Goal: Transaction & Acquisition: Purchase product/service

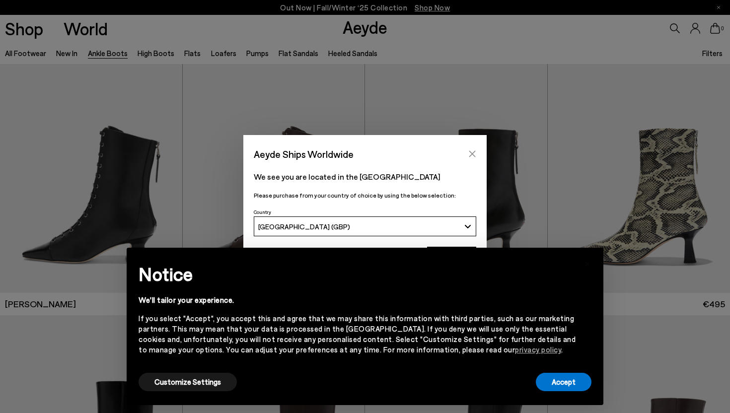
click at [476, 153] on icon "Close" at bounding box center [473, 154] width 8 height 8
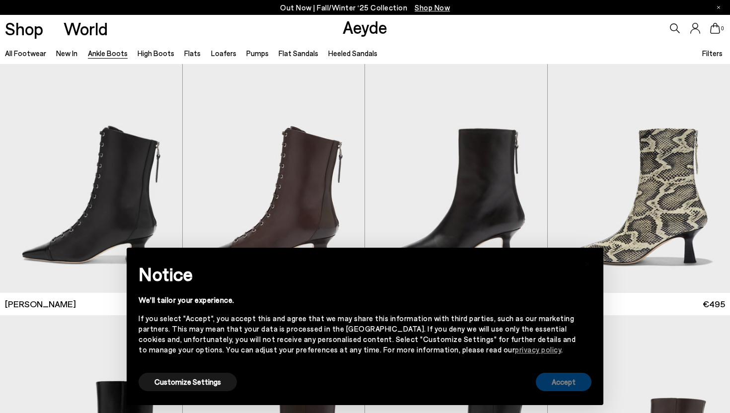
click at [560, 381] on button "Accept" at bounding box center [564, 382] width 56 height 18
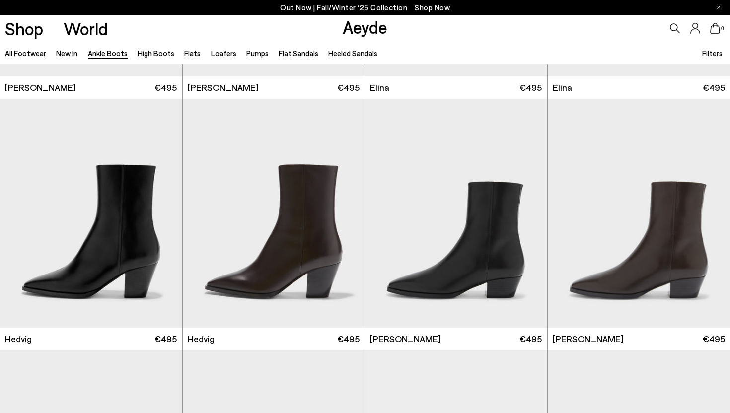
scroll to position [245, 0]
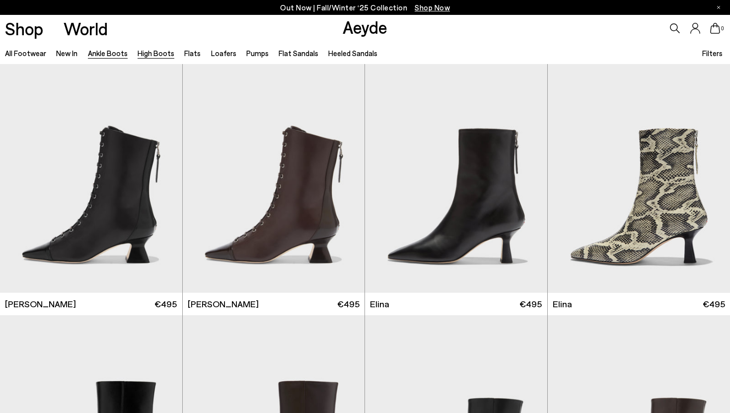
click at [147, 57] on link "High Boots" at bounding box center [156, 53] width 37 height 9
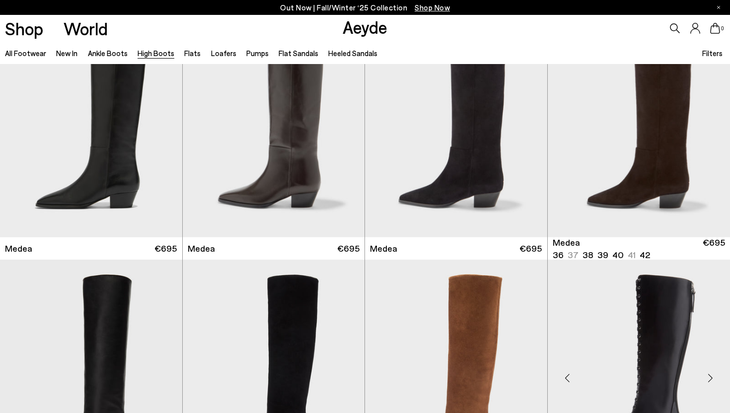
scroll to position [202, 0]
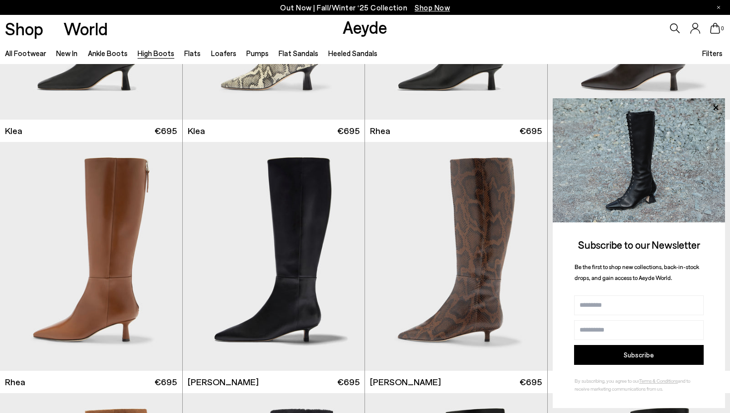
scroll to position [959, 0]
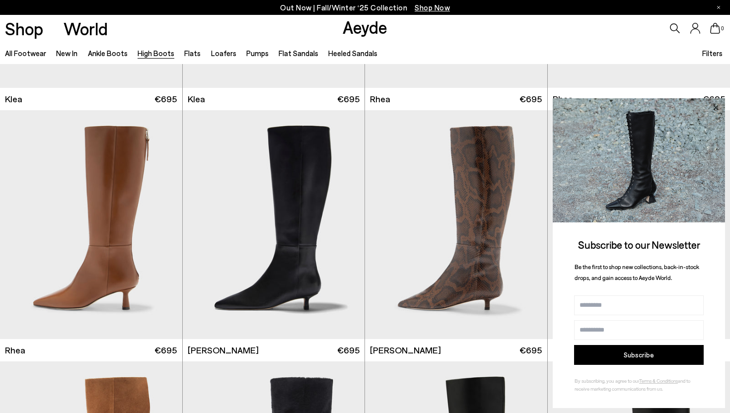
click at [717, 107] on icon at bounding box center [716, 107] width 5 height 5
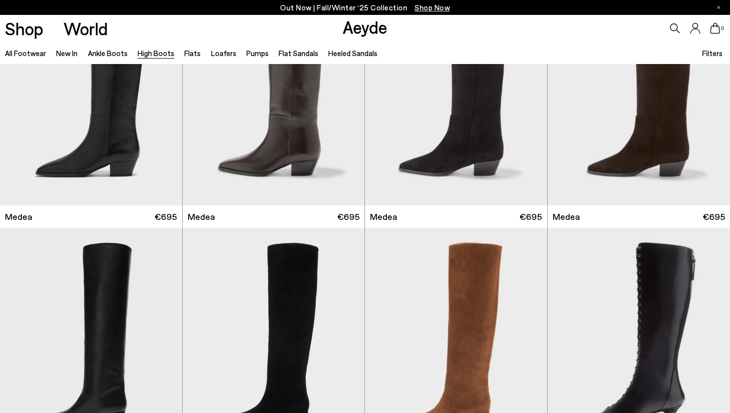
scroll to position [0, 0]
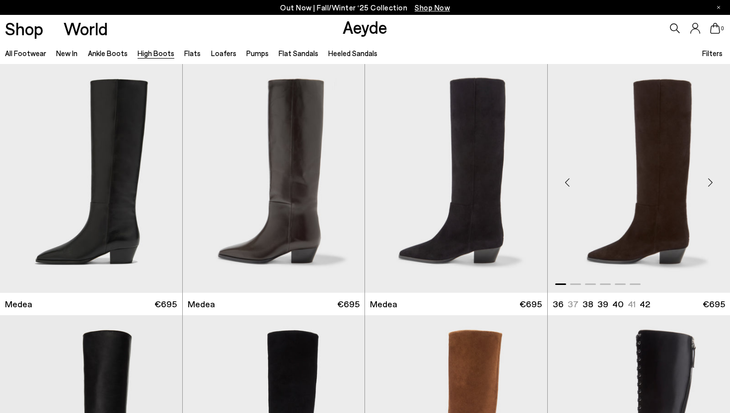
click at [659, 174] on img "1 / 6" at bounding box center [639, 178] width 183 height 229
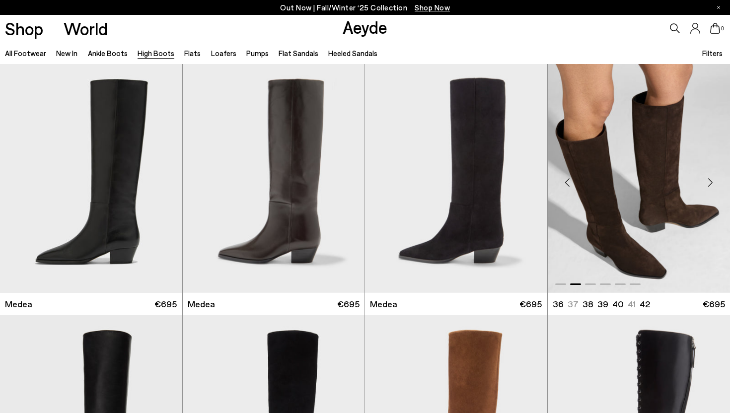
click at [669, 164] on img "2 / 6" at bounding box center [639, 178] width 183 height 229
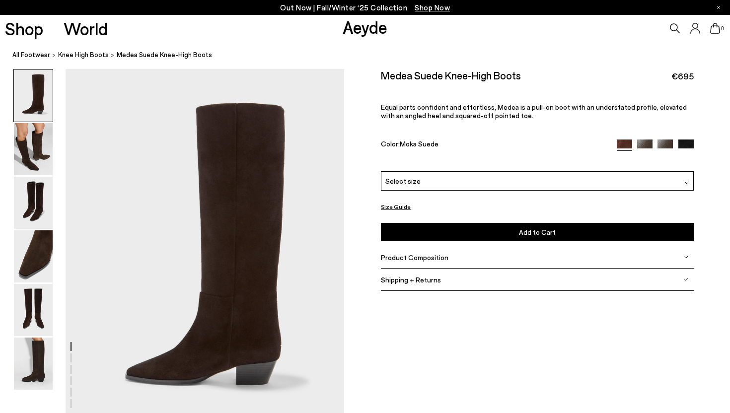
click at [418, 181] on div "Select size" at bounding box center [537, 180] width 313 height 19
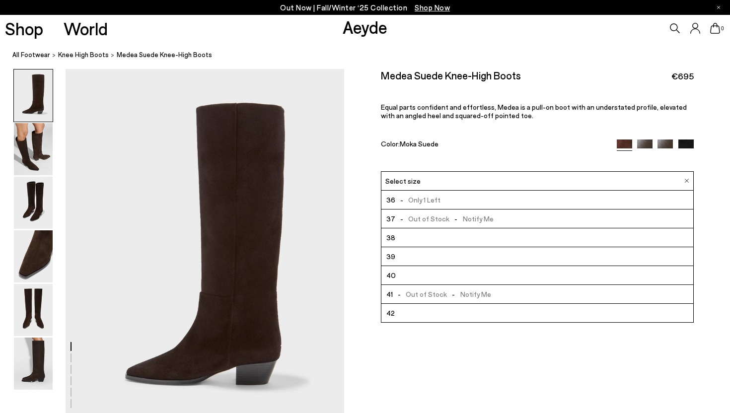
click at [399, 273] on li "40" at bounding box center [538, 275] width 312 height 19
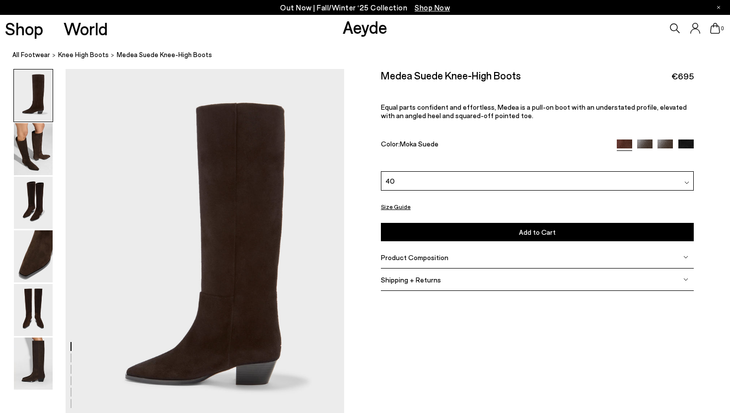
click at [453, 232] on button "Add to Cart Select a Size First" at bounding box center [537, 232] width 313 height 18
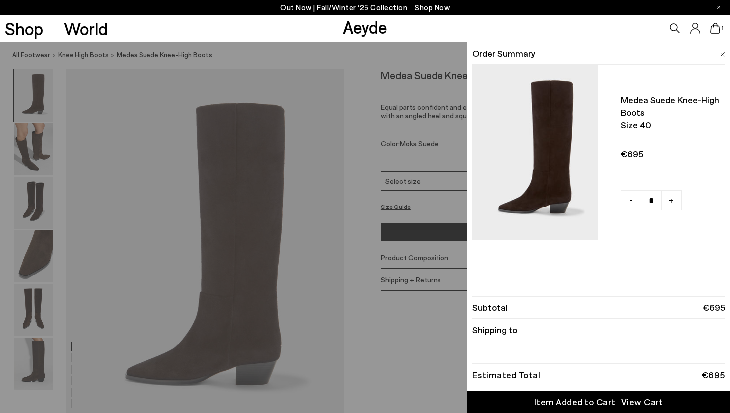
click at [628, 403] on span "View Cart" at bounding box center [643, 402] width 42 height 12
click at [20, 155] on div "Quick Add Color Size View Details Order Summary Medea suede knee-high boots Siz…" at bounding box center [365, 228] width 730 height 372
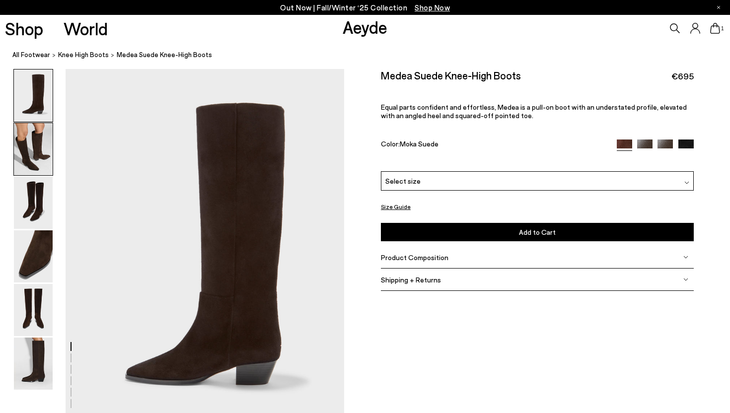
click at [28, 153] on img at bounding box center [33, 149] width 39 height 52
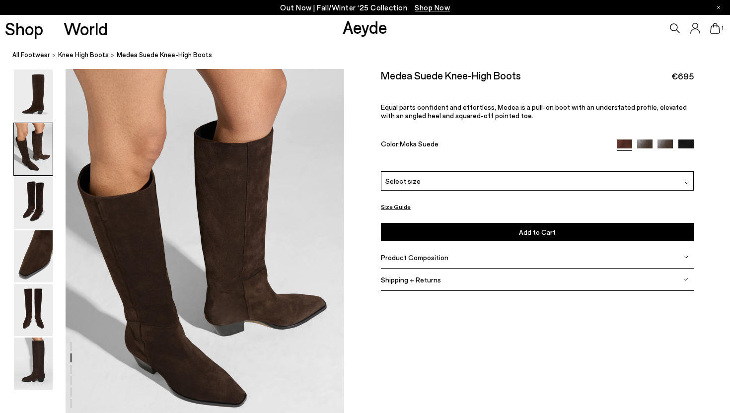
scroll to position [374, 0]
click at [38, 205] on img at bounding box center [33, 203] width 39 height 52
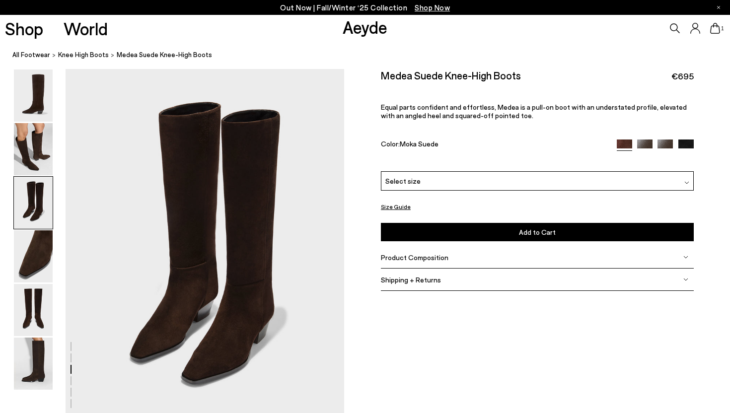
scroll to position [748, 0]
click at [40, 316] on img at bounding box center [33, 310] width 39 height 52
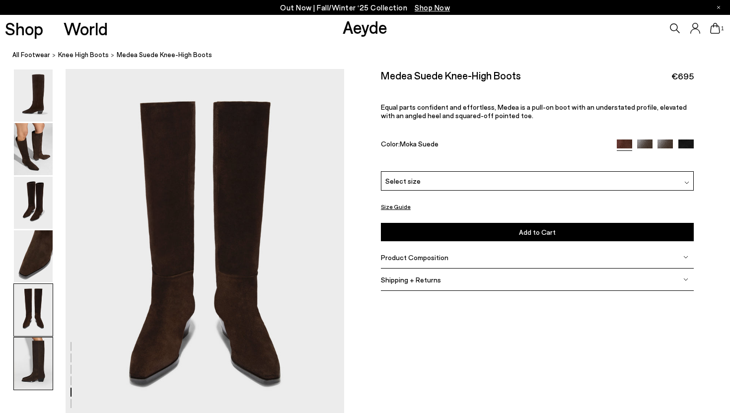
click at [39, 361] on img at bounding box center [33, 364] width 39 height 52
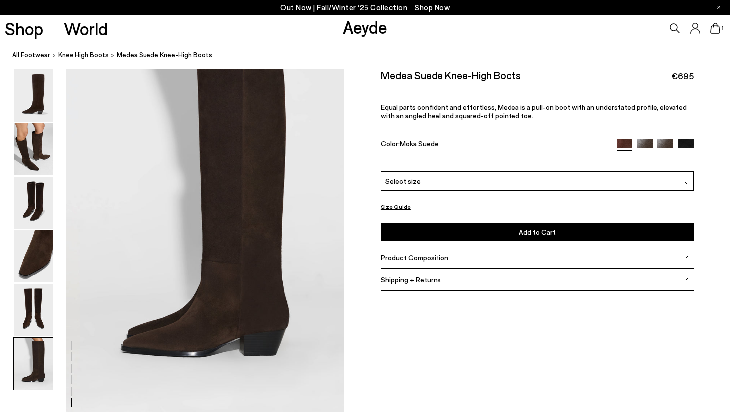
scroll to position [1811, 0]
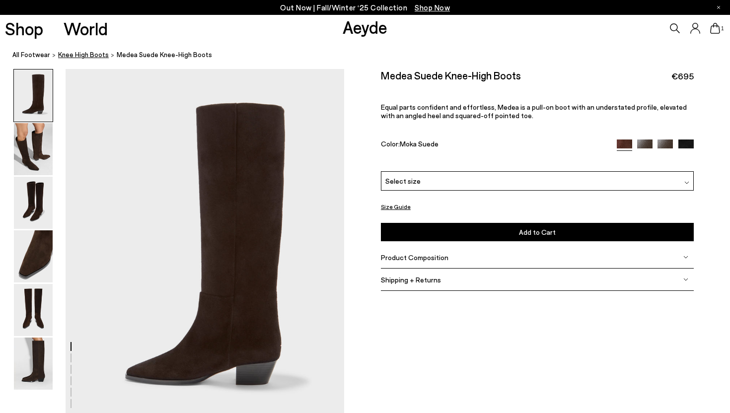
click at [86, 57] on span "knee high boots" at bounding box center [83, 55] width 51 height 8
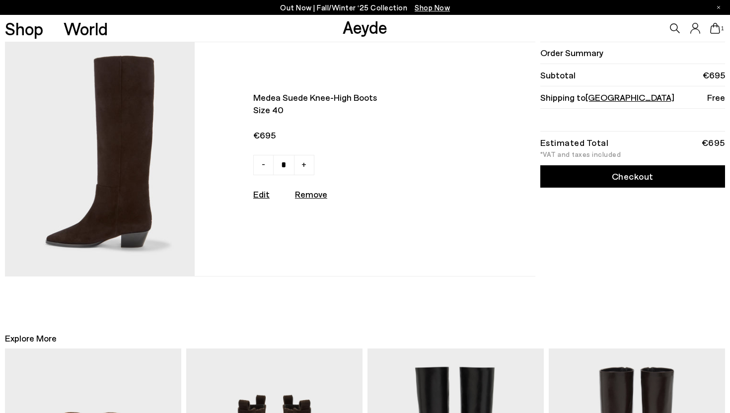
click at [615, 172] on link "Checkout" at bounding box center [633, 176] width 185 height 22
click at [694, 26] on icon at bounding box center [696, 28] width 10 height 11
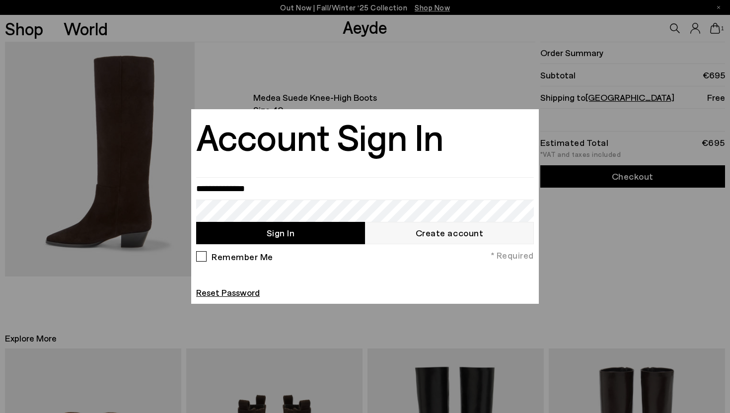
click at [642, 258] on div at bounding box center [365, 206] width 730 height 413
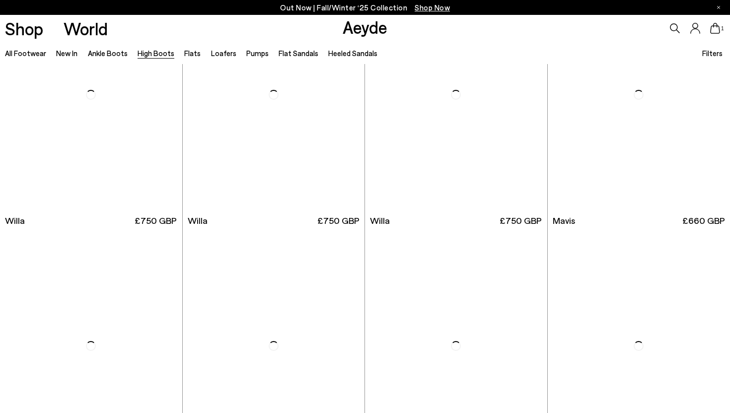
scroll to position [356, 0]
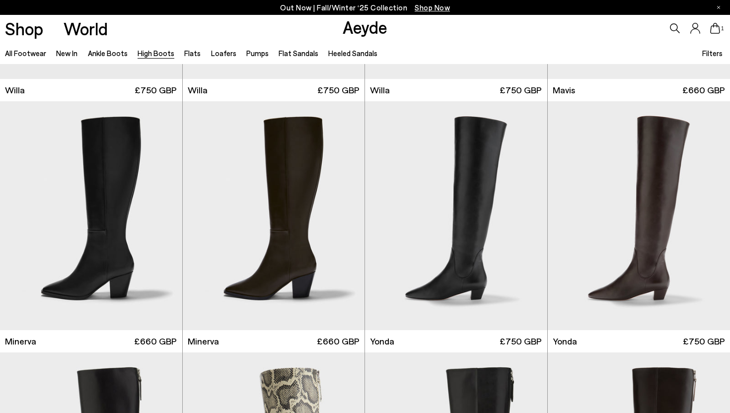
scroll to position [478, 0]
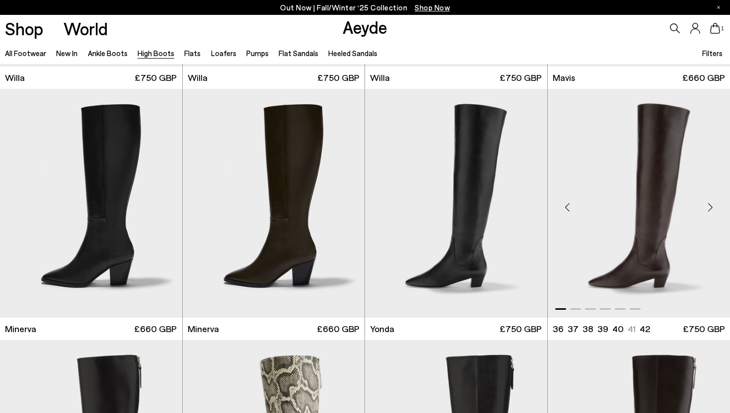
click at [658, 242] on img "1 / 6" at bounding box center [639, 203] width 183 height 229
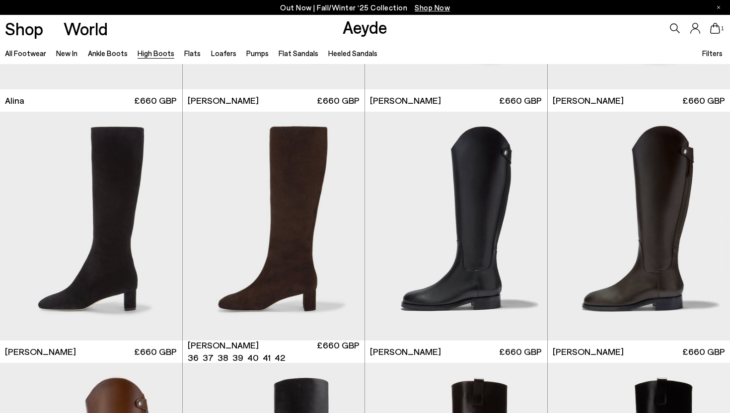
scroll to position [1948, 0]
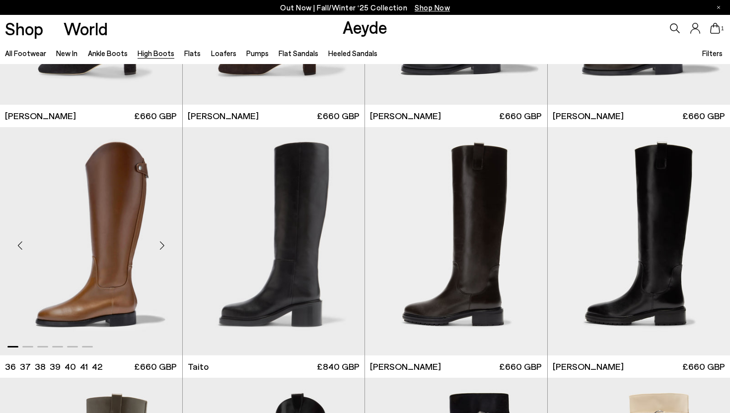
click at [110, 249] on img "1 / 6" at bounding box center [91, 241] width 182 height 229
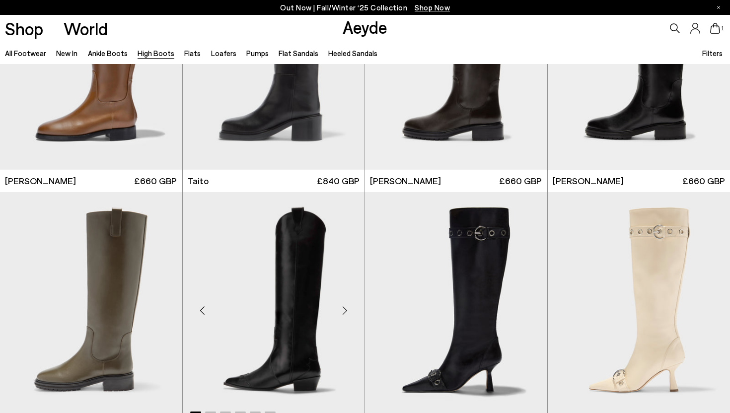
scroll to position [2179, 0]
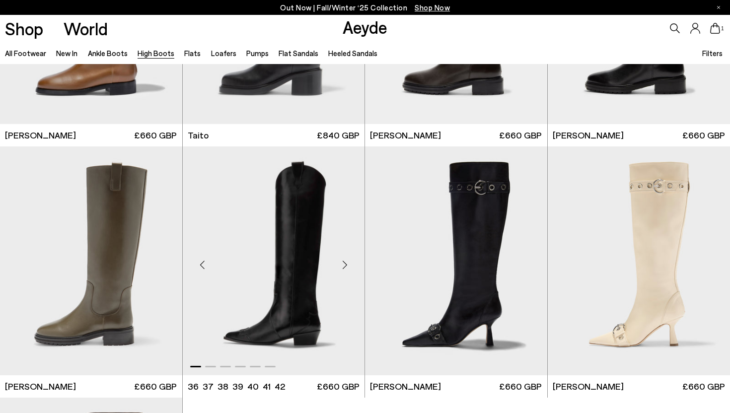
click at [302, 243] on img "1 / 6" at bounding box center [274, 261] width 182 height 229
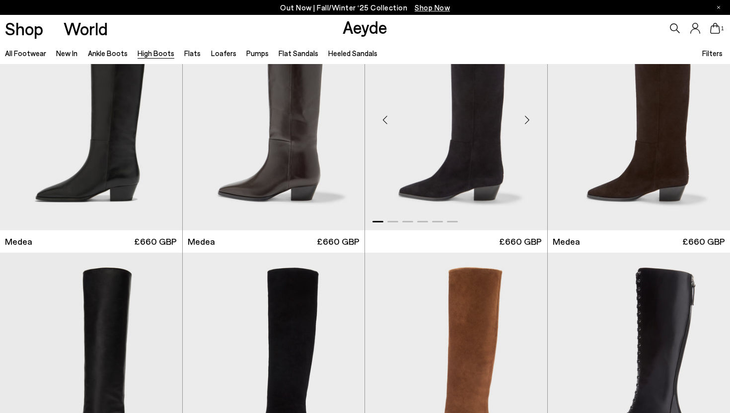
scroll to position [0, 0]
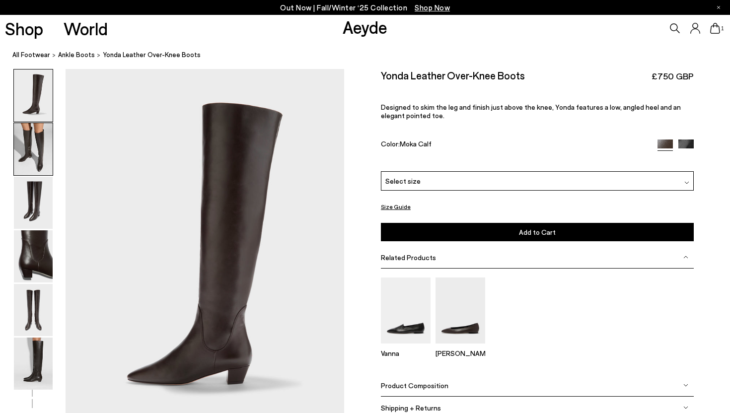
click at [41, 146] on img at bounding box center [33, 149] width 39 height 52
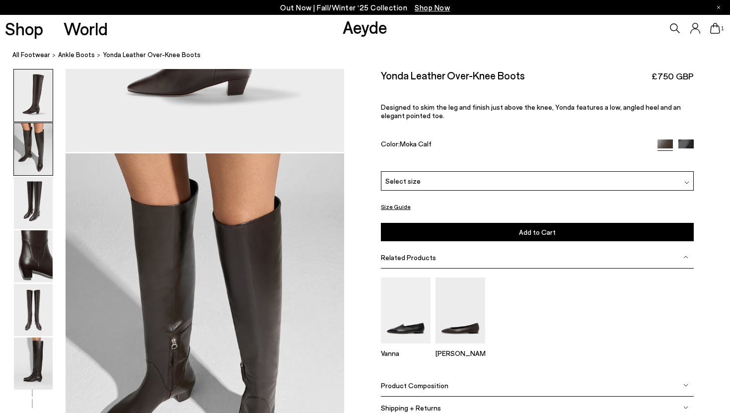
scroll to position [374, 0]
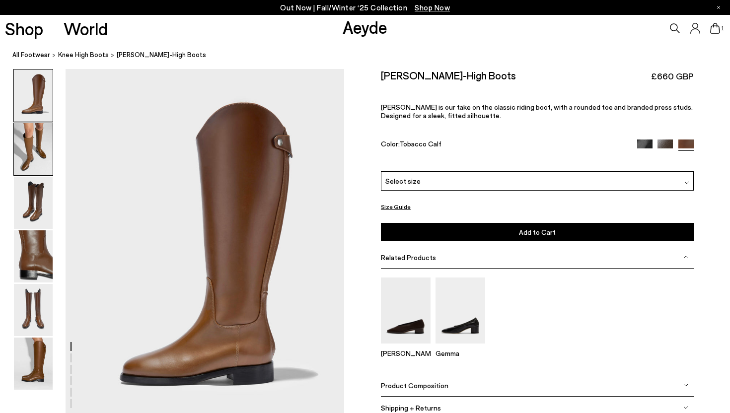
click at [49, 159] on img at bounding box center [33, 149] width 39 height 52
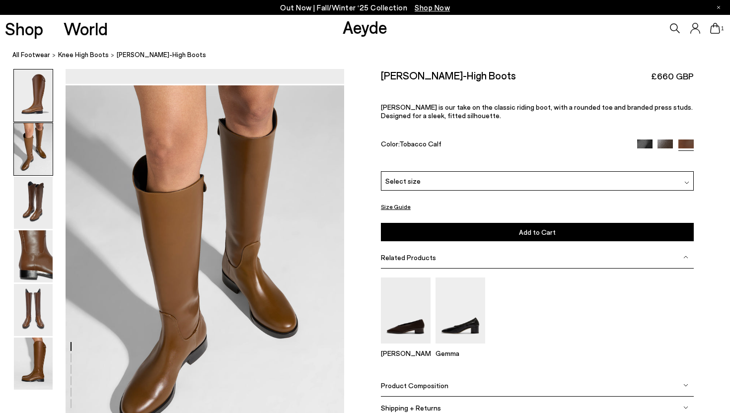
scroll to position [374, 0]
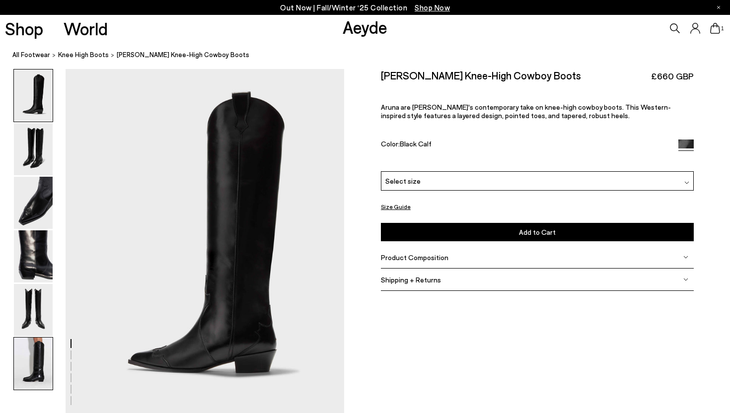
click at [36, 347] on img at bounding box center [33, 364] width 39 height 52
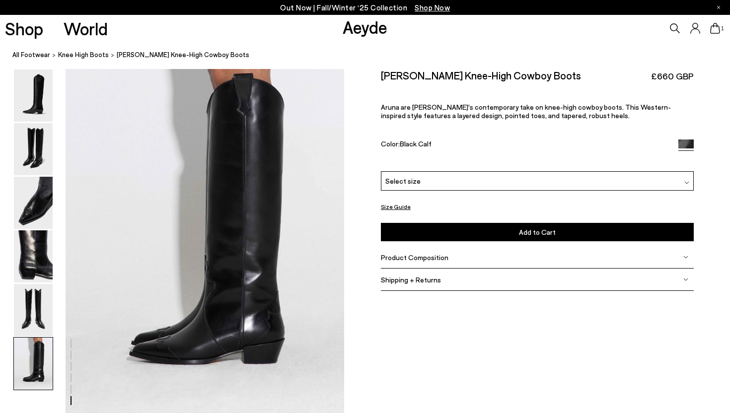
scroll to position [1715, 0]
